Goal: Information Seeking & Learning: Learn about a topic

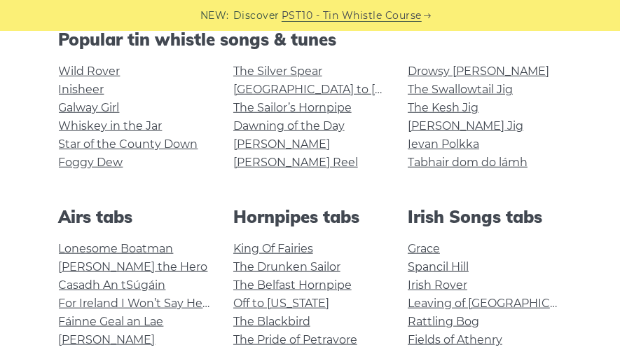
scroll to position [326, 0]
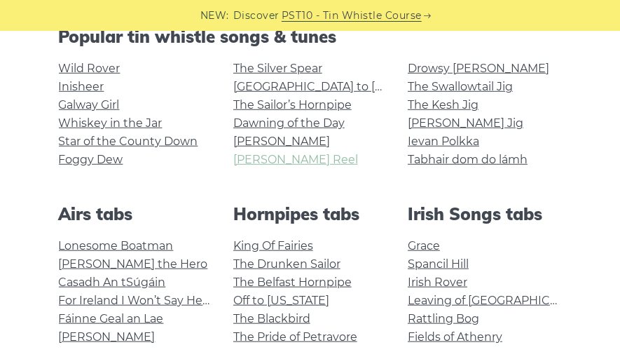
click at [254, 158] on link "[PERSON_NAME] Reel" at bounding box center [295, 159] width 125 height 13
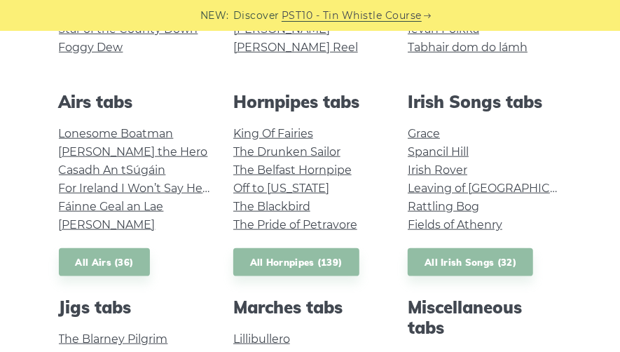
scroll to position [467, 0]
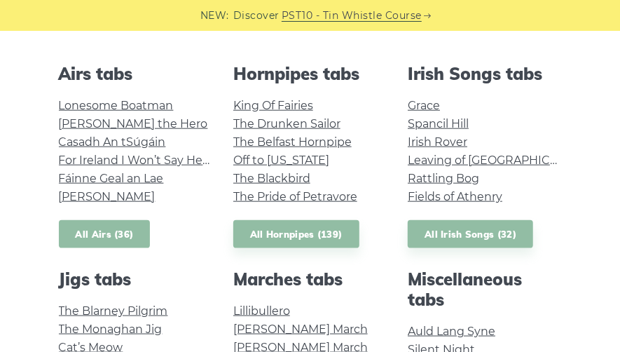
click at [111, 231] on link "All Airs (36)" at bounding box center [105, 234] width 92 height 29
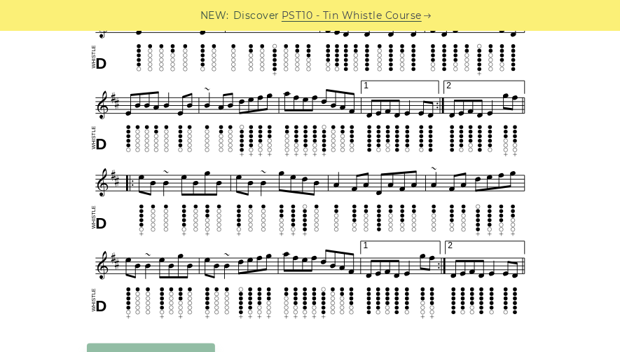
scroll to position [233, 0]
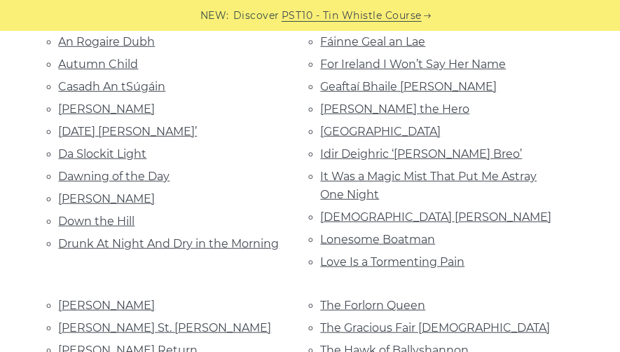
scroll to position [326, 0]
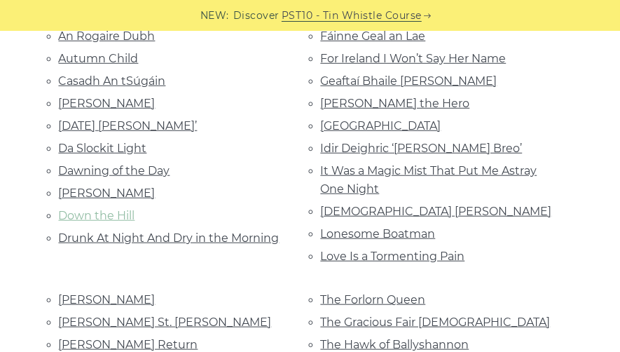
click at [95, 214] on link "Down the Hill" at bounding box center [97, 215] width 76 height 13
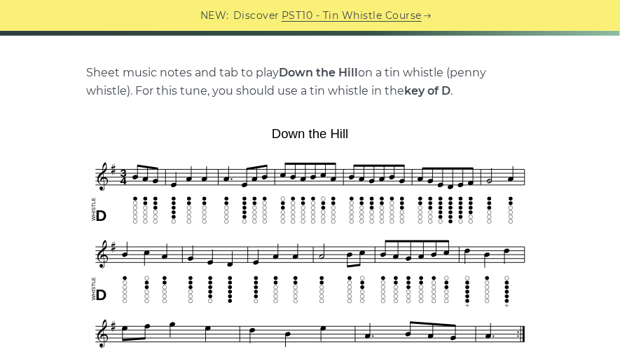
scroll to position [280, 0]
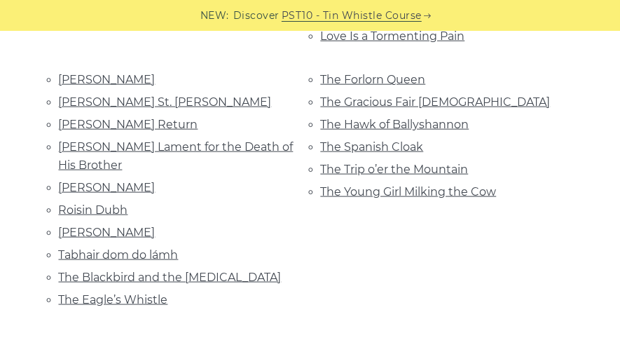
scroll to position [607, 0]
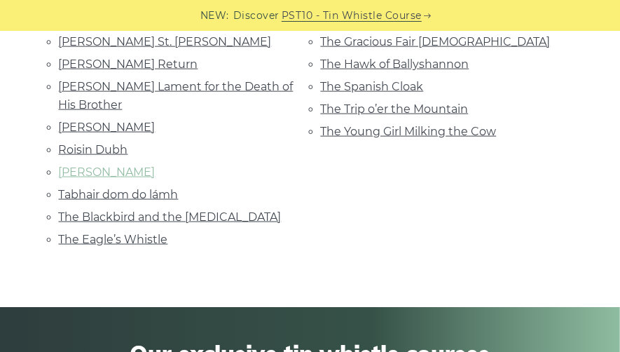
click at [87, 165] on link "Roslyn Castle" at bounding box center [107, 171] width 97 height 13
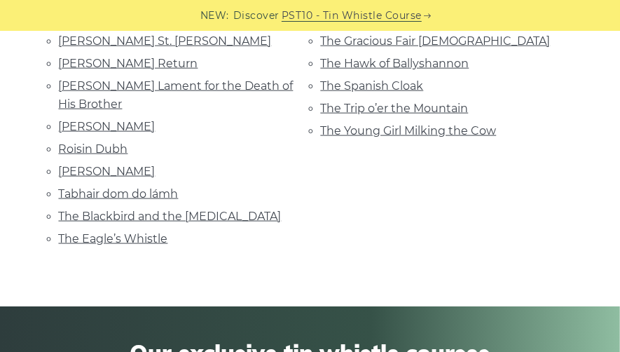
scroll to position [747, 0]
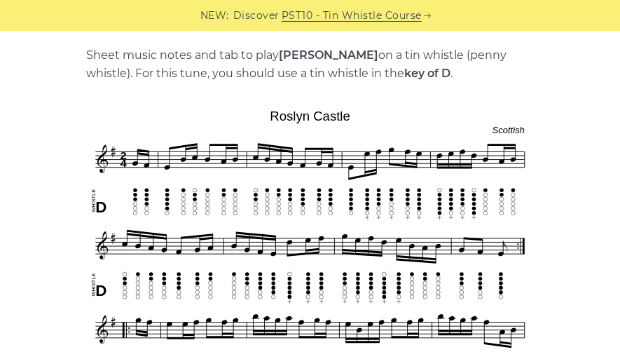
scroll to position [326, 0]
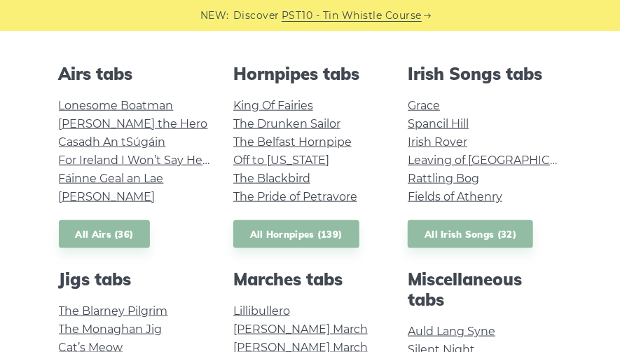
scroll to position [560, 0]
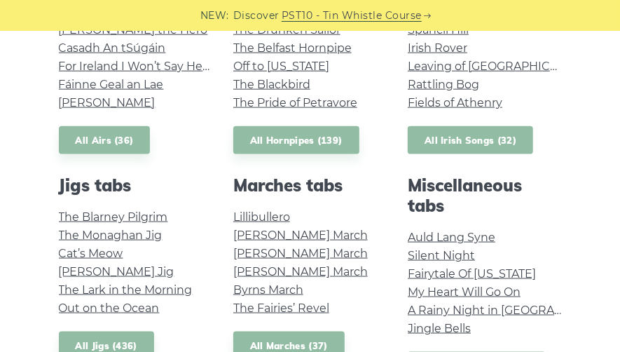
click at [448, 142] on link "All Irish Songs (32)" at bounding box center [470, 140] width 125 height 29
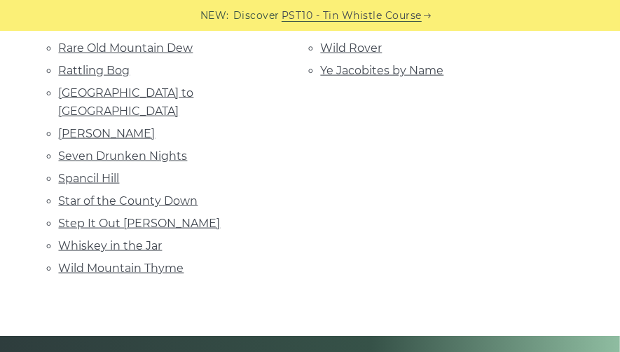
scroll to position [560, 0]
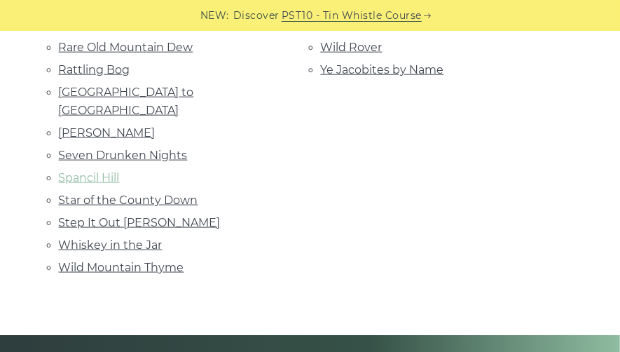
click at [78, 171] on link "Spancil Hill" at bounding box center [89, 177] width 61 height 13
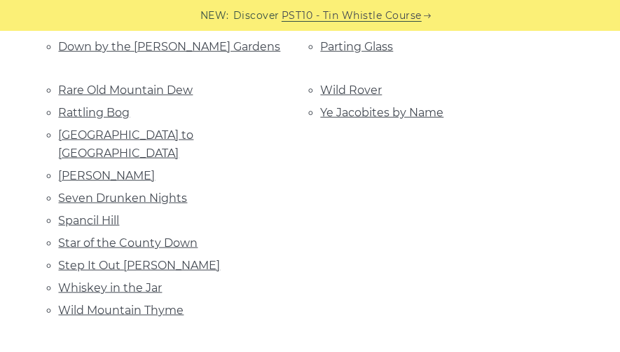
scroll to position [513, 0]
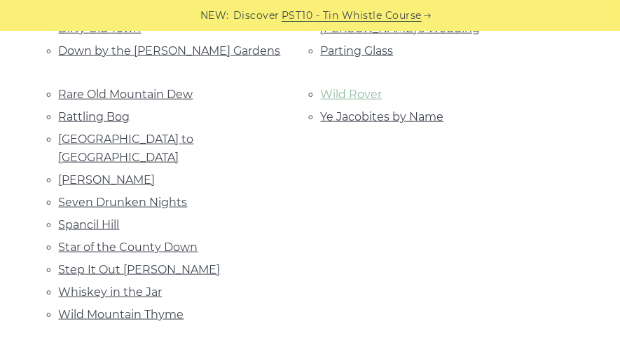
click at [350, 90] on link "Wild Rover" at bounding box center [352, 94] width 62 height 13
click at [135, 195] on link "Seven Drunken Nights" at bounding box center [123, 201] width 129 height 13
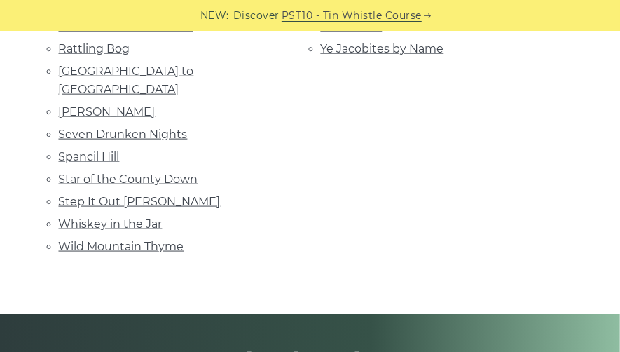
scroll to position [607, 0]
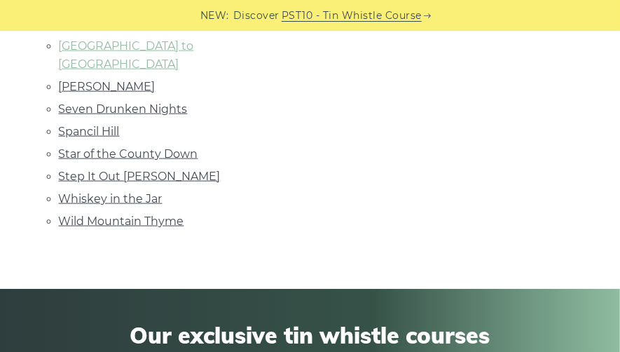
click at [136, 39] on link "[GEOGRAPHIC_DATA] to [GEOGRAPHIC_DATA]" at bounding box center [126, 55] width 135 height 32
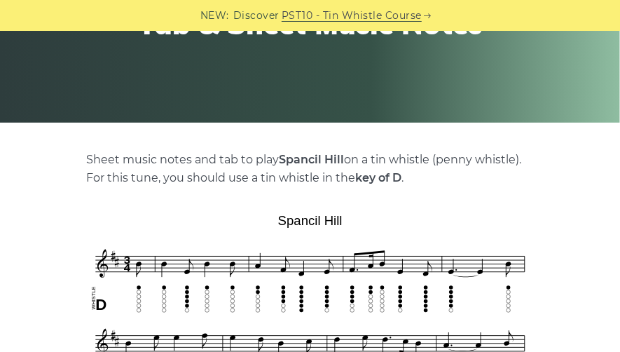
scroll to position [233, 0]
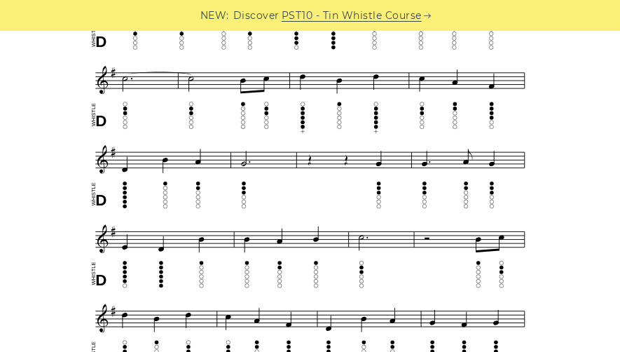
scroll to position [373, 0]
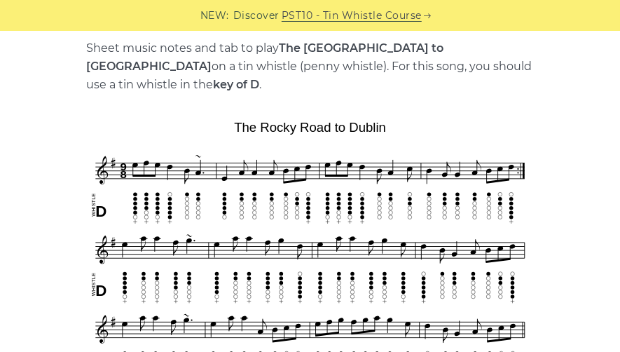
scroll to position [326, 0]
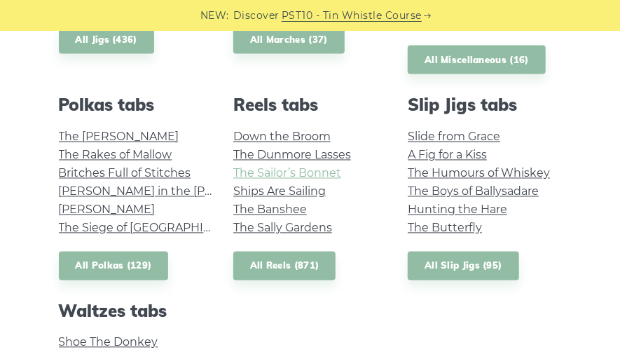
scroll to position [887, 0]
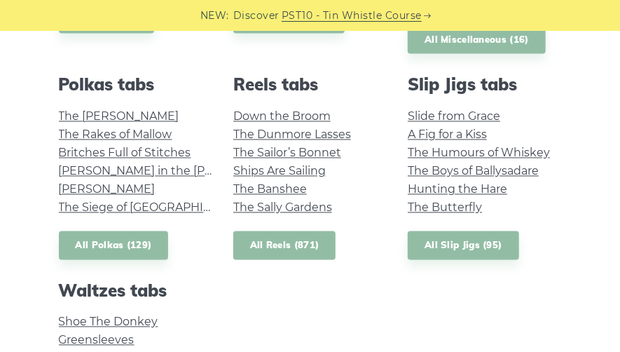
click at [276, 244] on link "All Reels (871)" at bounding box center [284, 245] width 103 height 29
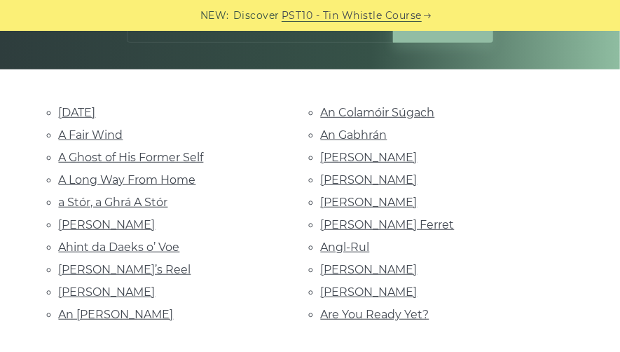
scroll to position [280, 0]
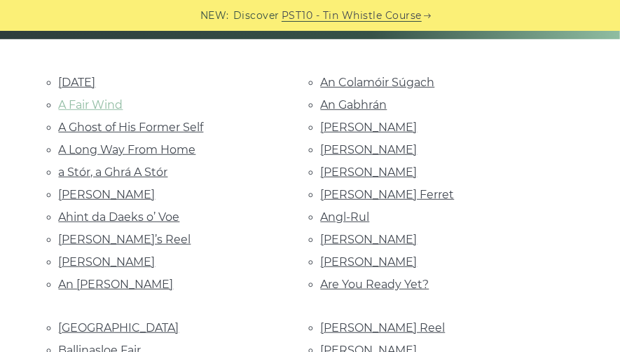
click at [101, 104] on link "A Fair Wind" at bounding box center [91, 104] width 64 height 13
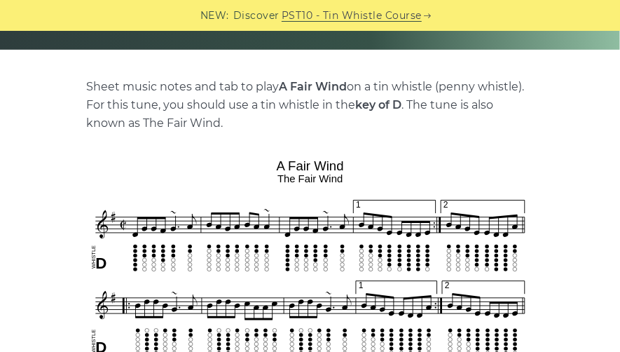
scroll to position [326, 0]
